Goal: Entertainment & Leisure: Consume media (video, audio)

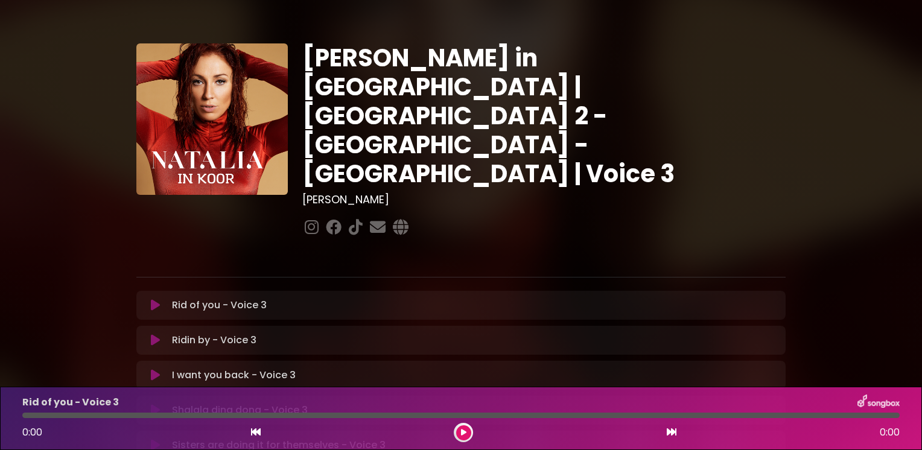
click at [154, 299] on icon at bounding box center [155, 305] width 9 height 12
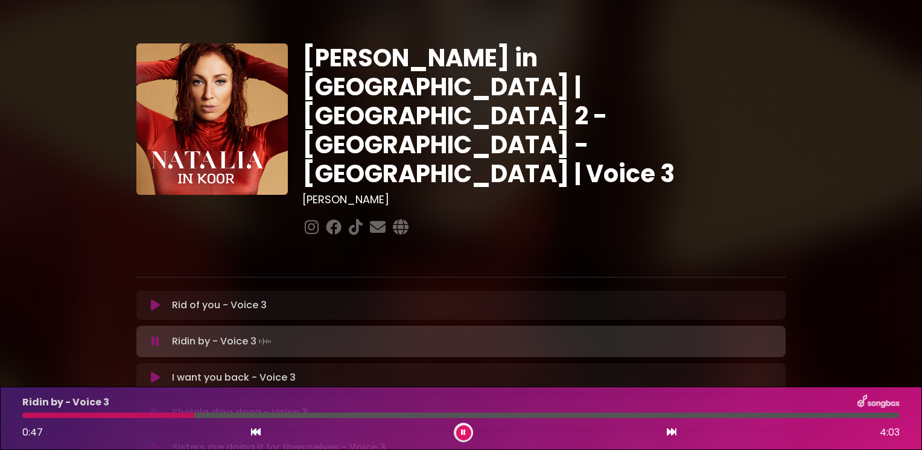
click at [102, 252] on div "[PERSON_NAME] in [GEOGRAPHIC_DATA] | [GEOGRAPHIC_DATA] 2 - [GEOGRAPHIC_DATA] - …" at bounding box center [461, 370] width 797 height 713
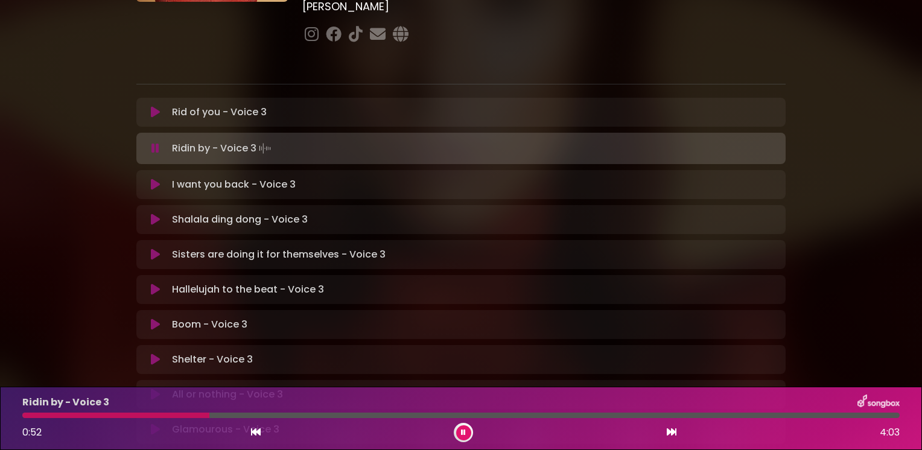
scroll to position [217, 0]
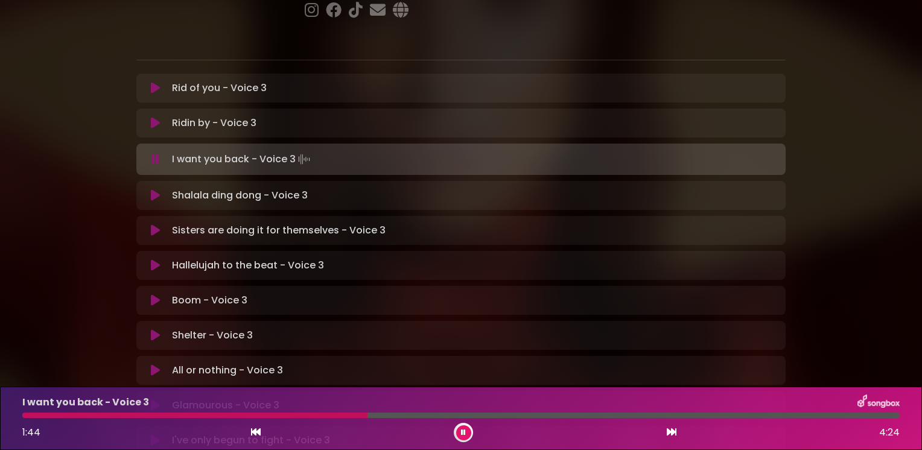
click at [102, 252] on div "[PERSON_NAME] in [GEOGRAPHIC_DATA] | [GEOGRAPHIC_DATA] 2 - [GEOGRAPHIC_DATA] - …" at bounding box center [461, 153] width 797 height 713
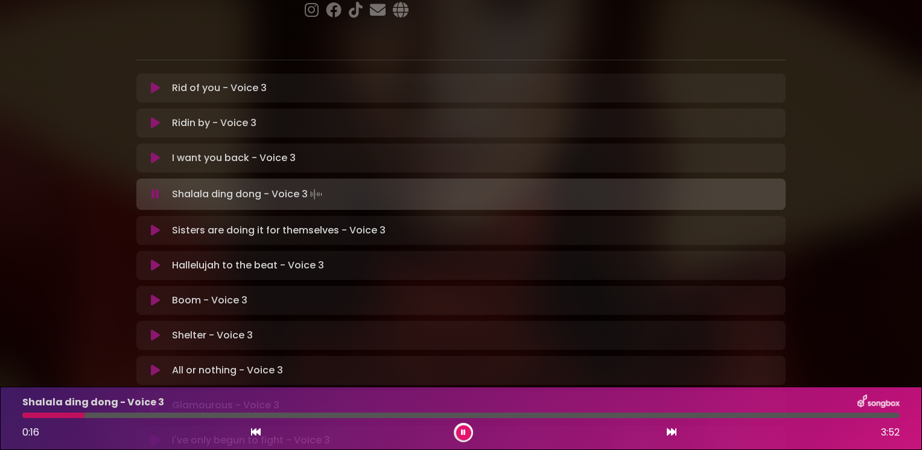
click at [460, 431] on button at bounding box center [463, 432] width 15 height 15
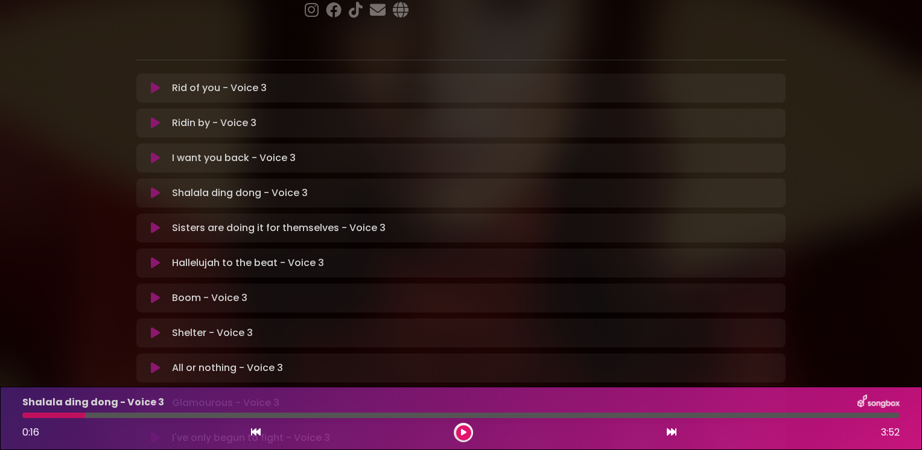
click at [466, 429] on button at bounding box center [463, 432] width 15 height 15
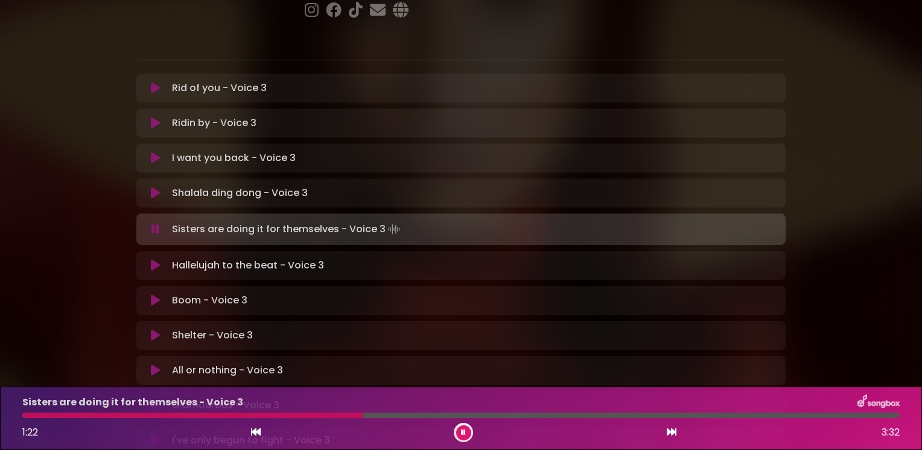
click at [466, 429] on button at bounding box center [463, 432] width 15 height 15
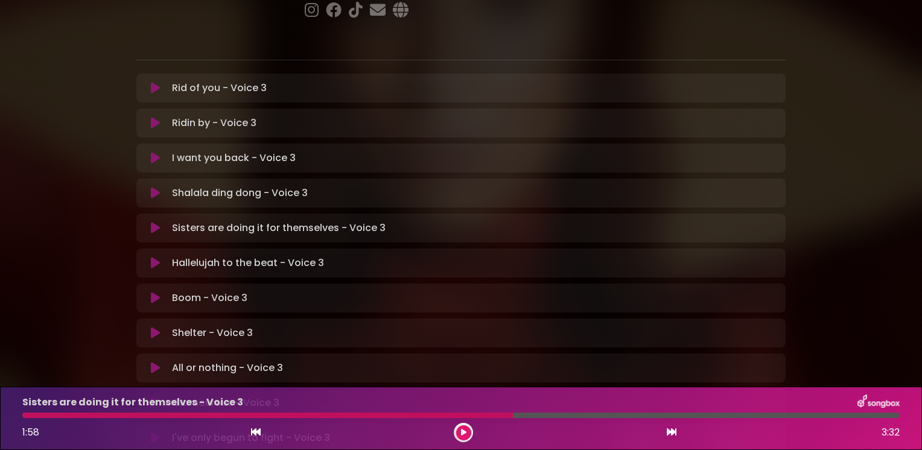
click at [466, 428] on button at bounding box center [463, 432] width 15 height 15
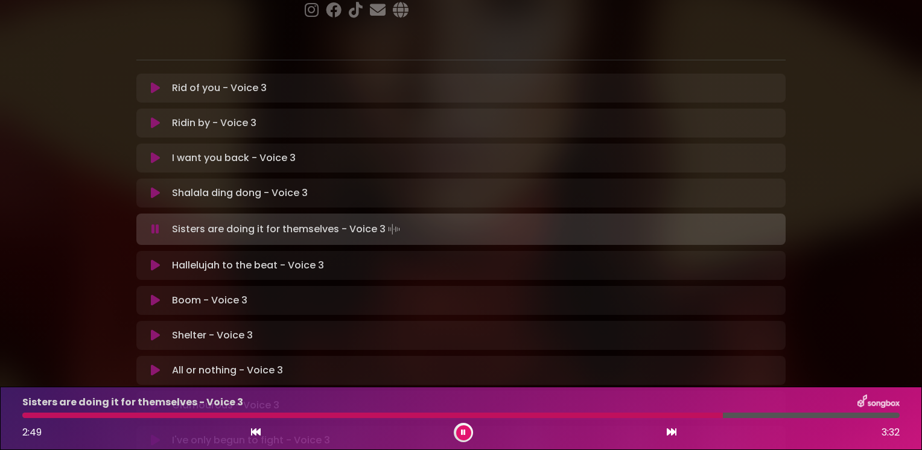
click at [161, 259] on button at bounding box center [156, 265] width 24 height 12
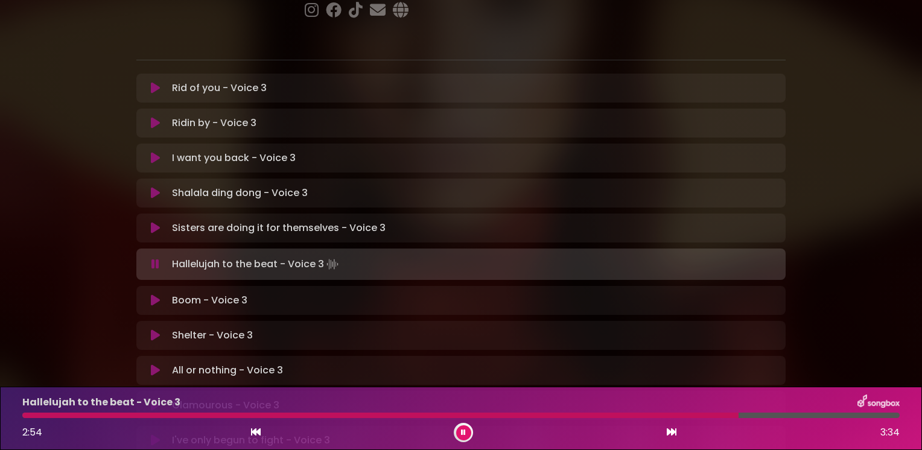
click at [154, 294] on icon at bounding box center [155, 300] width 9 height 12
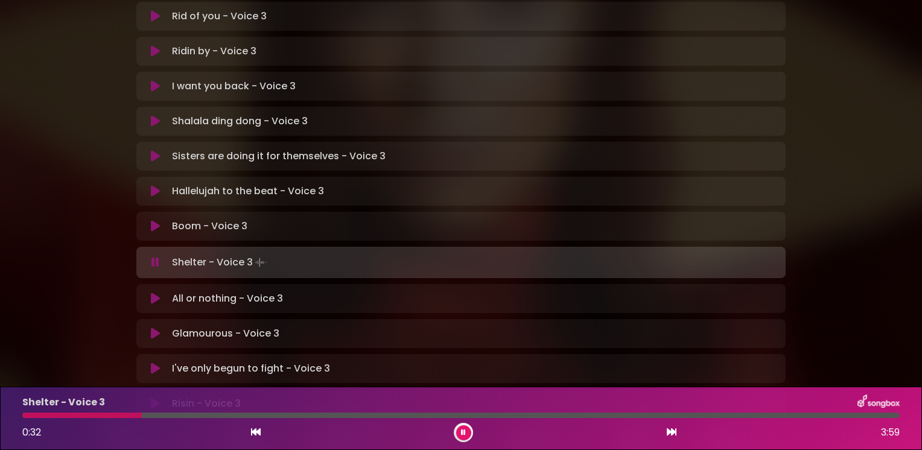
scroll to position [290, 0]
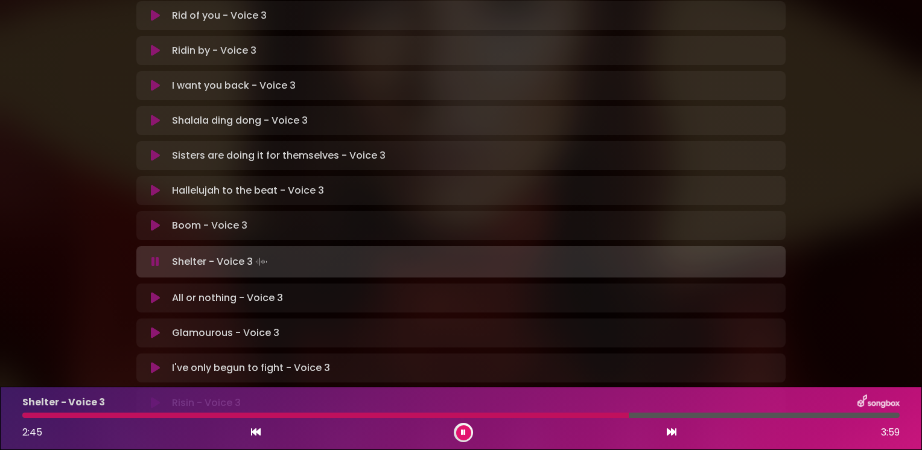
click at [150, 292] on button at bounding box center [156, 298] width 24 height 12
